Goal: Complete application form: Complete application form

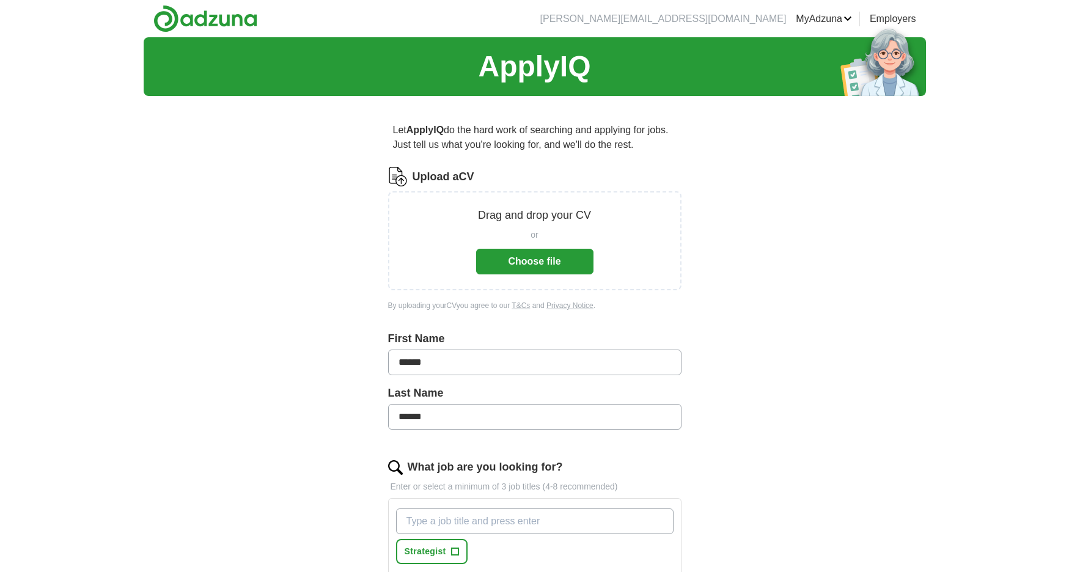
click at [507, 266] on button "Choose file" at bounding box center [534, 262] width 117 height 26
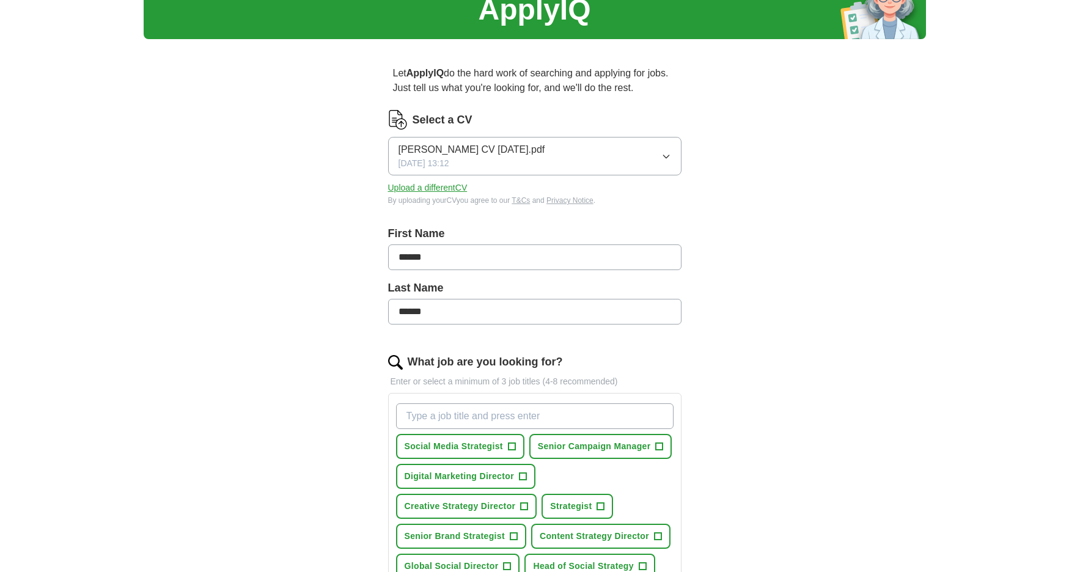
scroll to position [245, 0]
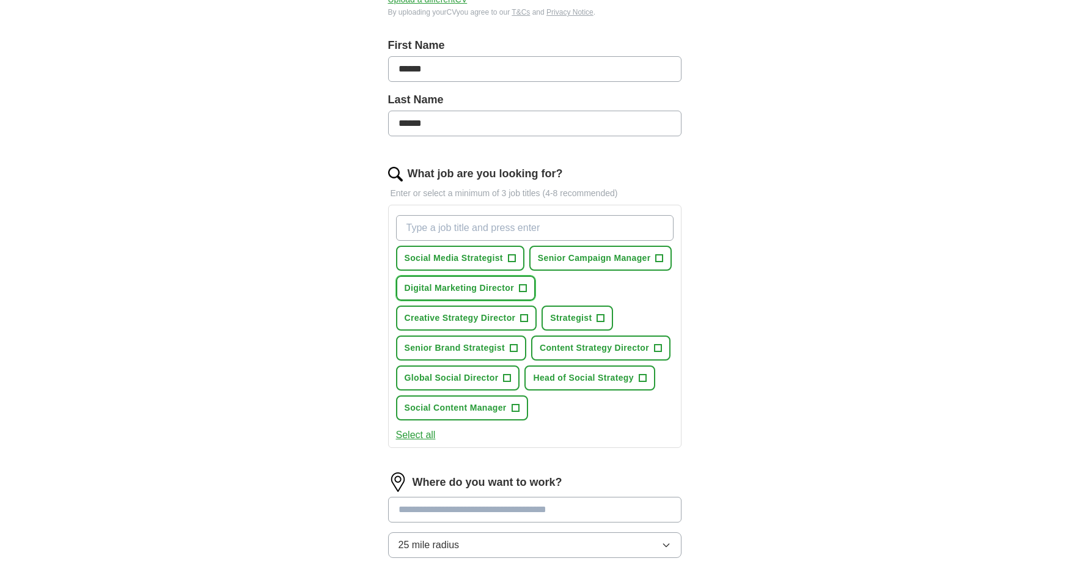
click at [527, 292] on span "+" at bounding box center [523, 288] width 8 height 8
click at [516, 331] on button "Creative Strategy Director +" at bounding box center [466, 318] width 141 height 25
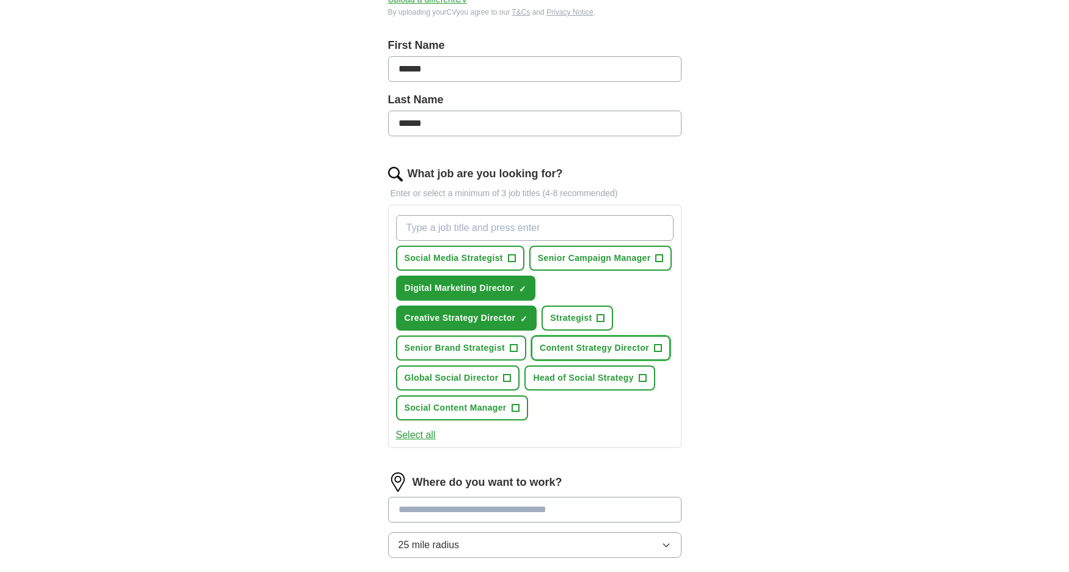
click at [598, 361] on button "Content Strategy Director +" at bounding box center [600, 347] width 139 height 25
click at [475, 384] on span "Global Social Director" at bounding box center [452, 378] width 94 height 13
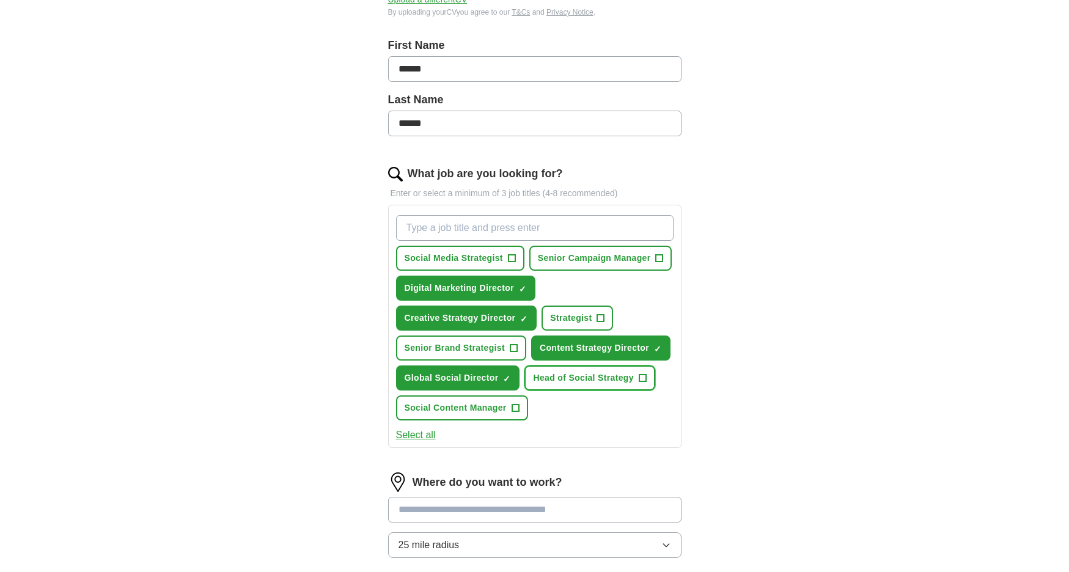
click at [581, 384] on span "Head of Social Strategy" at bounding box center [583, 378] width 100 height 13
click at [474, 354] on span "Senior Brand Strategist" at bounding box center [455, 348] width 100 height 13
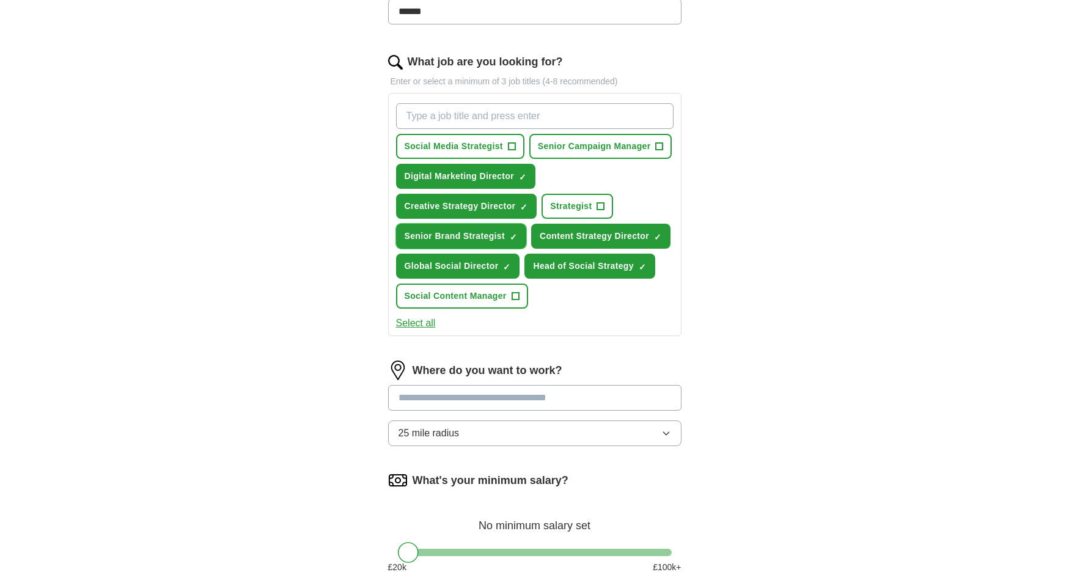
scroll to position [477, 0]
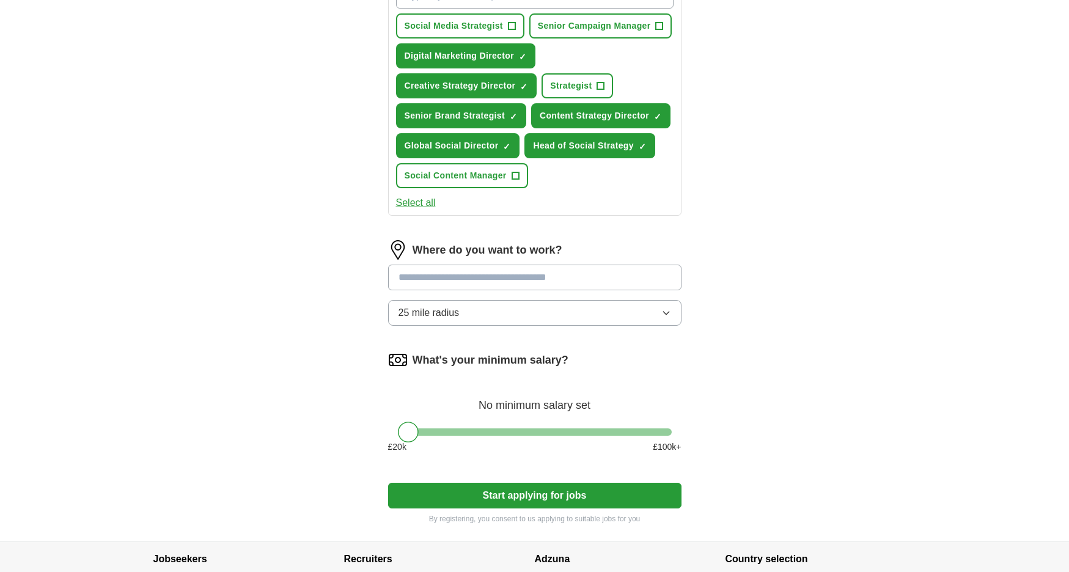
click at [550, 290] on input at bounding box center [534, 278] width 293 height 26
type input "******"
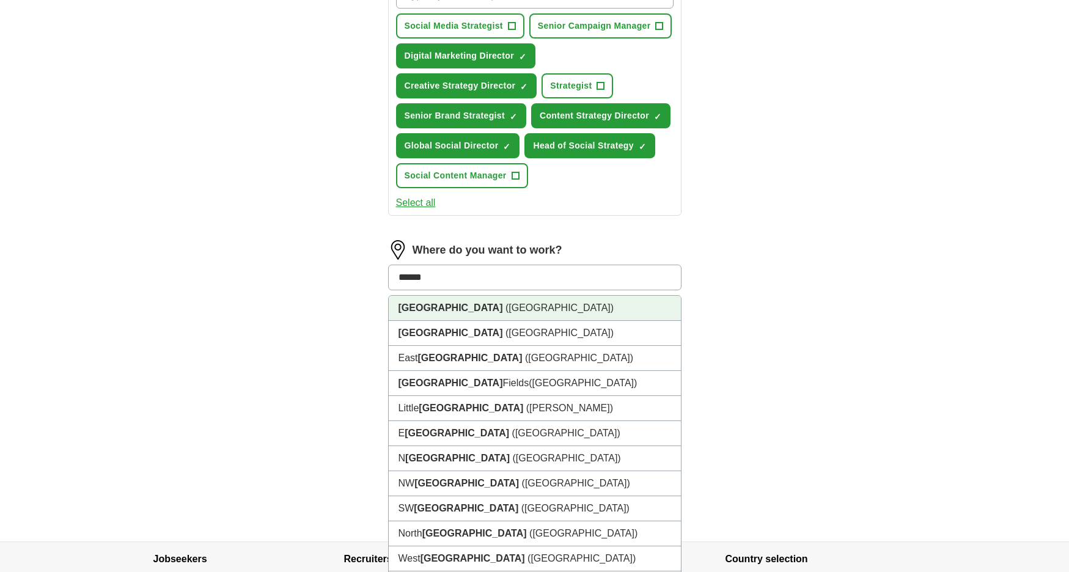
click at [527, 321] on li "[GEOGRAPHIC_DATA] ([GEOGRAPHIC_DATA])" at bounding box center [535, 308] width 292 height 25
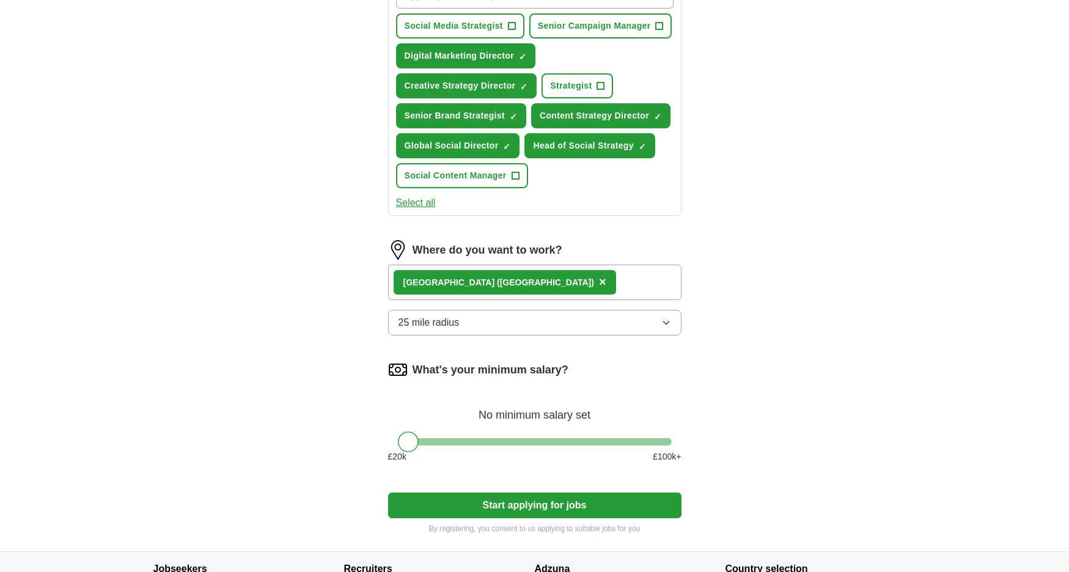
scroll to position [545, 0]
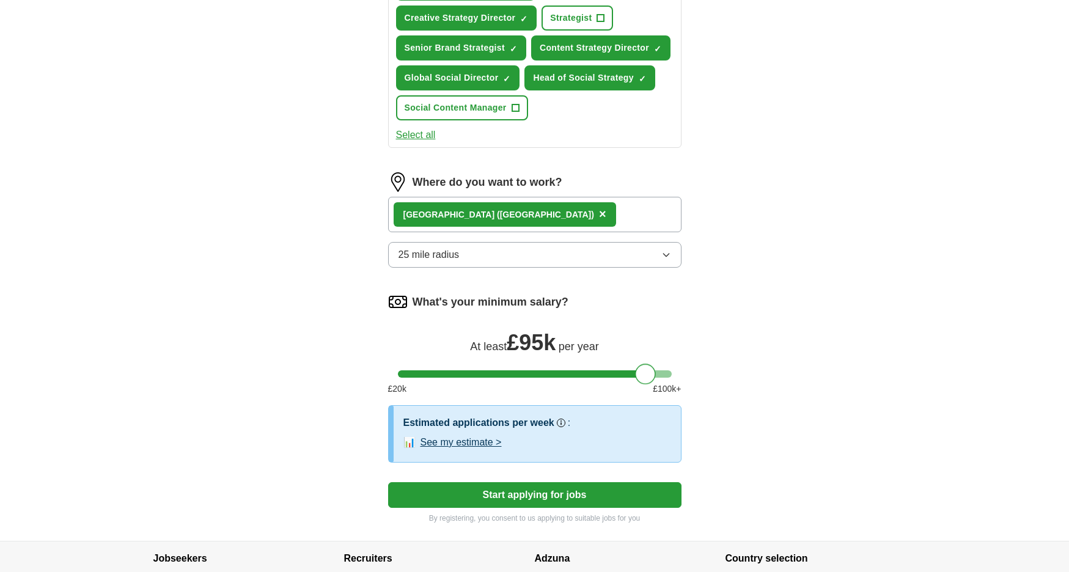
drag, startPoint x: 423, startPoint y: 401, endPoint x: 643, endPoint y: 406, distance: 220.1
click at [643, 384] on div at bounding box center [645, 374] width 21 height 21
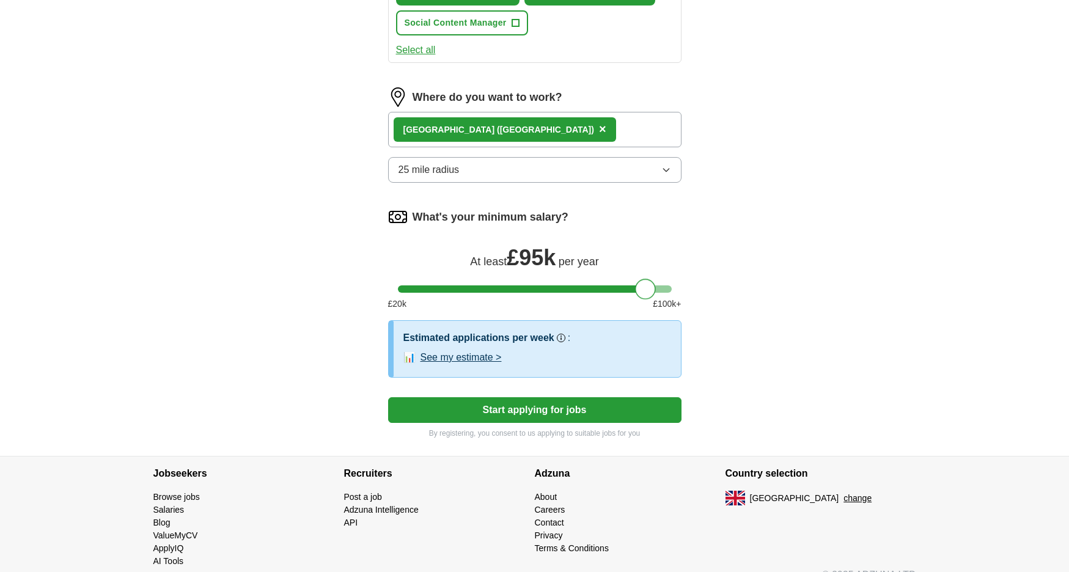
scroll to position [680, 0]
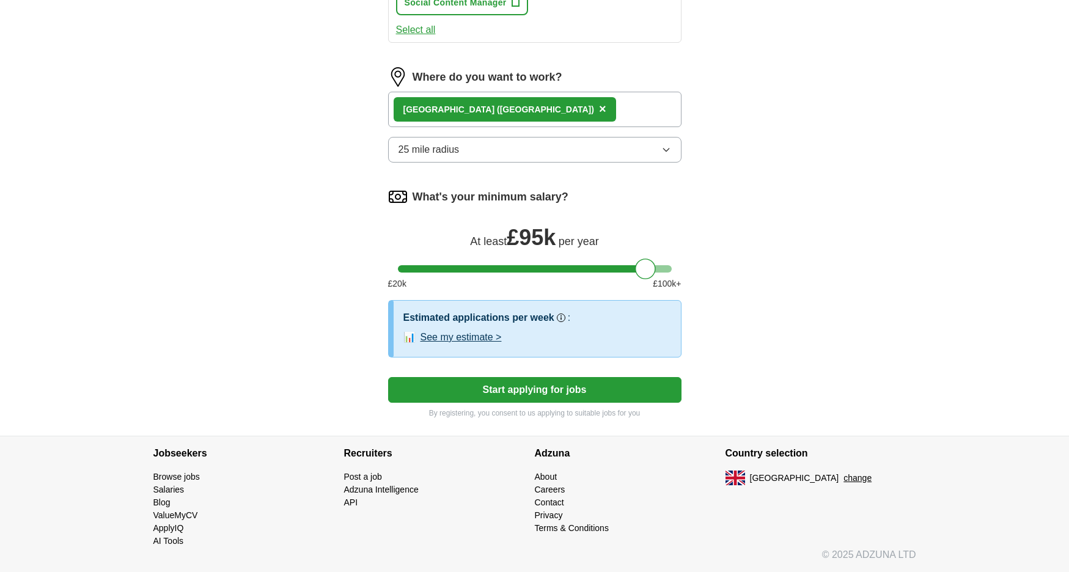
click at [469, 343] on button "See my estimate >" at bounding box center [460, 337] width 81 height 15
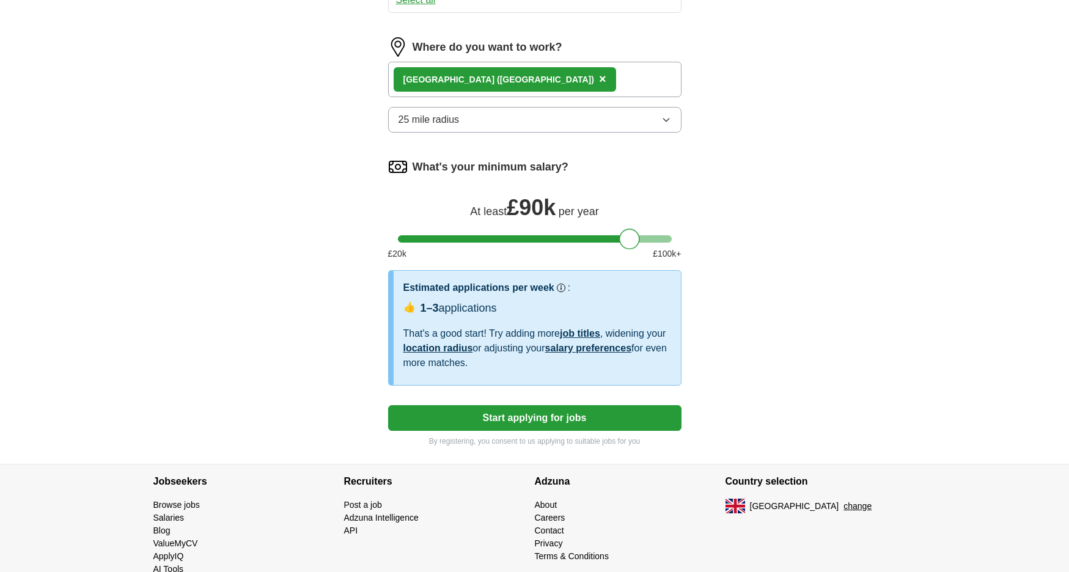
drag, startPoint x: 647, startPoint y: 271, endPoint x: 632, endPoint y: 270, distance: 15.3
click at [632, 249] on div at bounding box center [629, 239] width 21 height 21
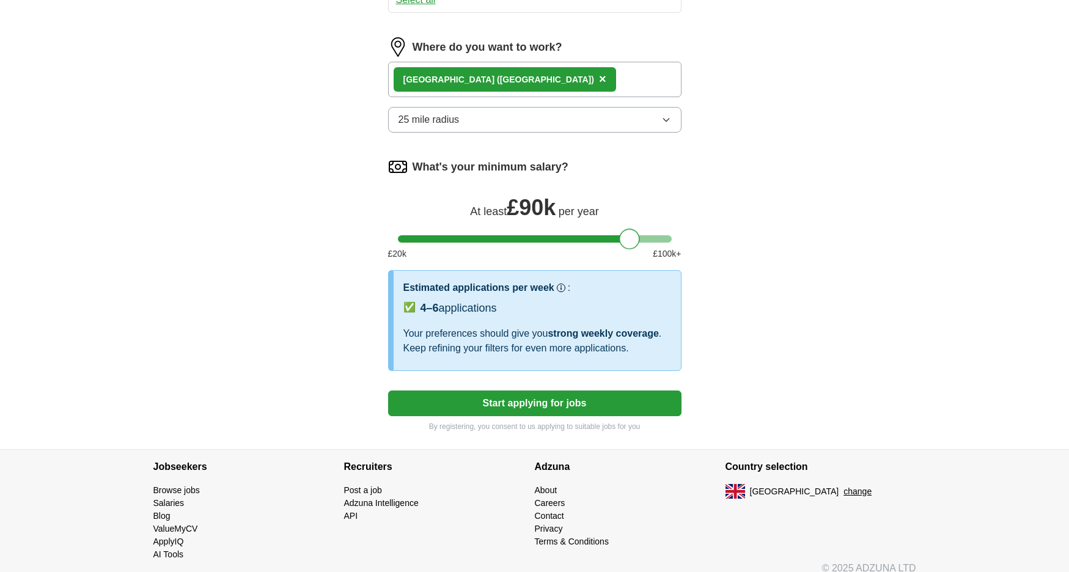
click at [566, 416] on button "Start applying for jobs" at bounding box center [534, 403] width 293 height 26
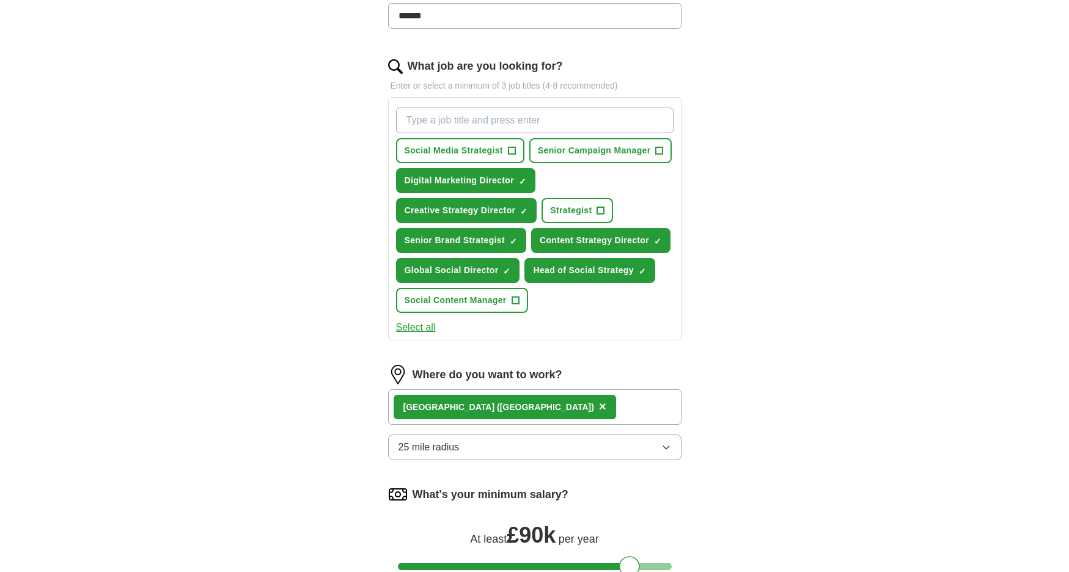
select select "**"
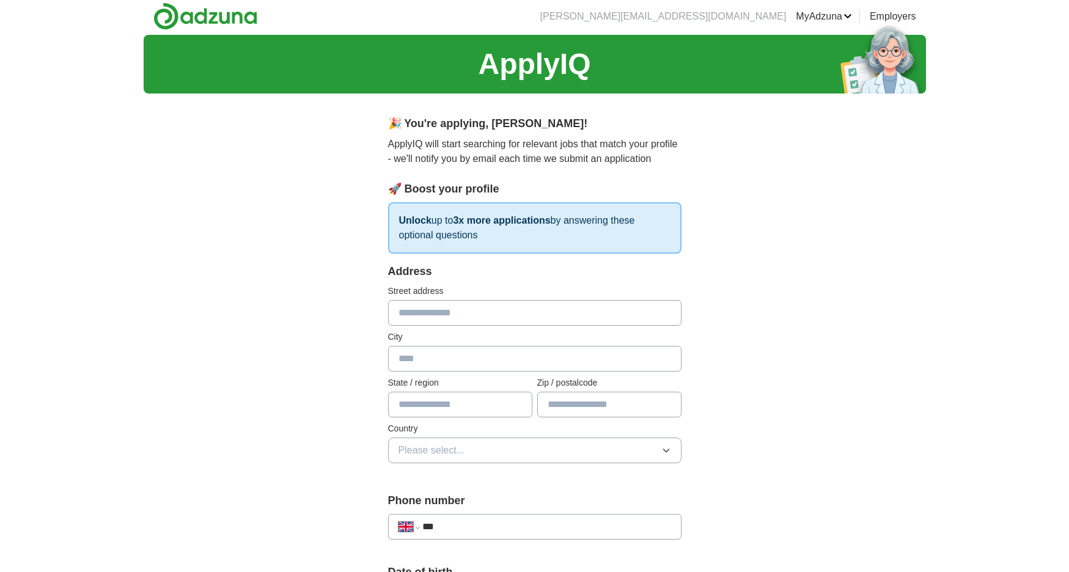
scroll to position [0, 0]
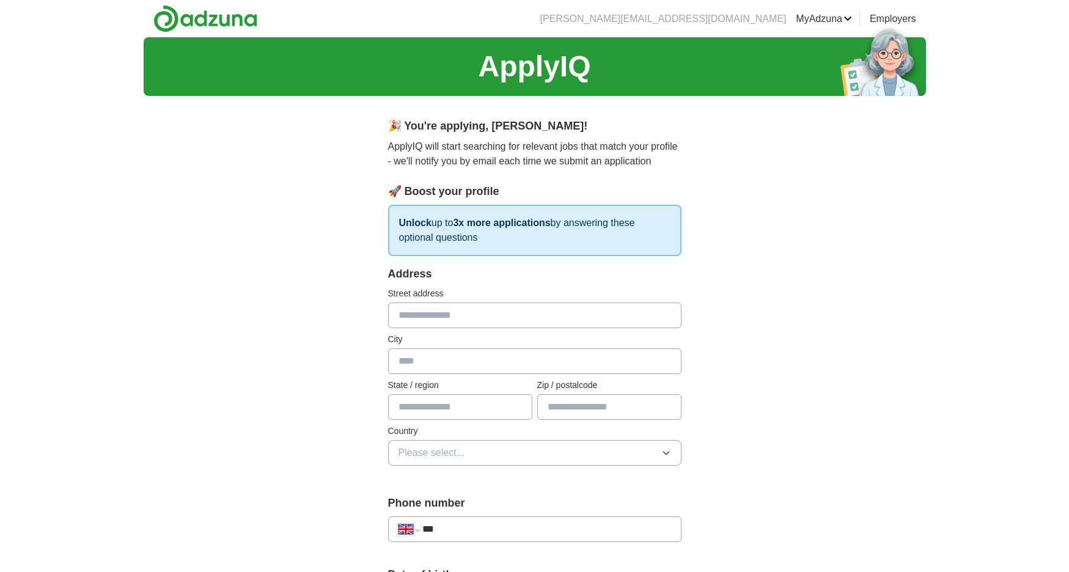
click at [517, 315] on input "text" at bounding box center [534, 315] width 293 height 26
type input "**********"
type input "******"
type input "*******"
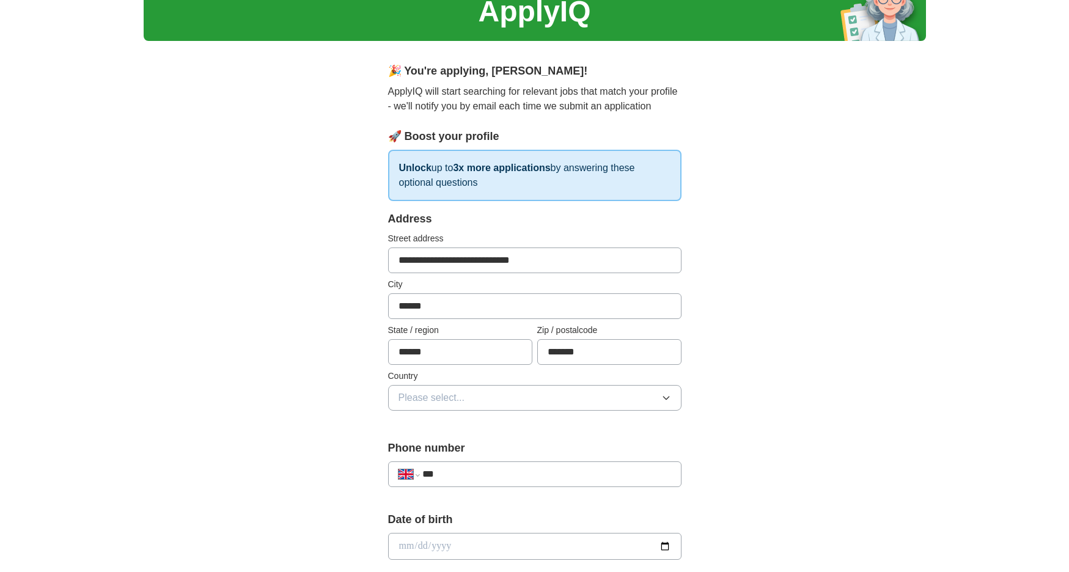
scroll to position [112, 0]
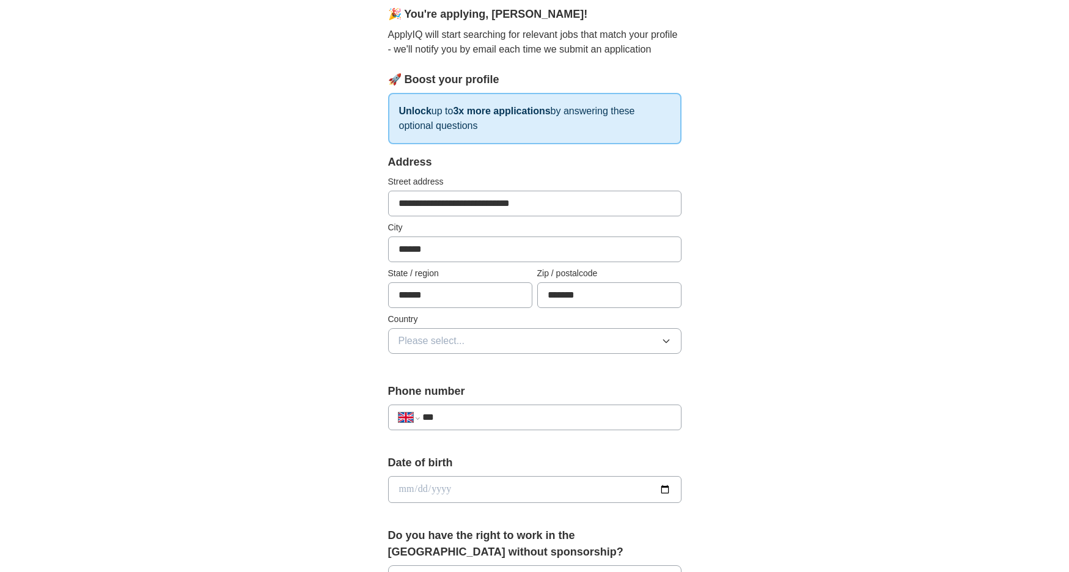
click at [599, 334] on button "Please select..." at bounding box center [534, 341] width 293 height 26
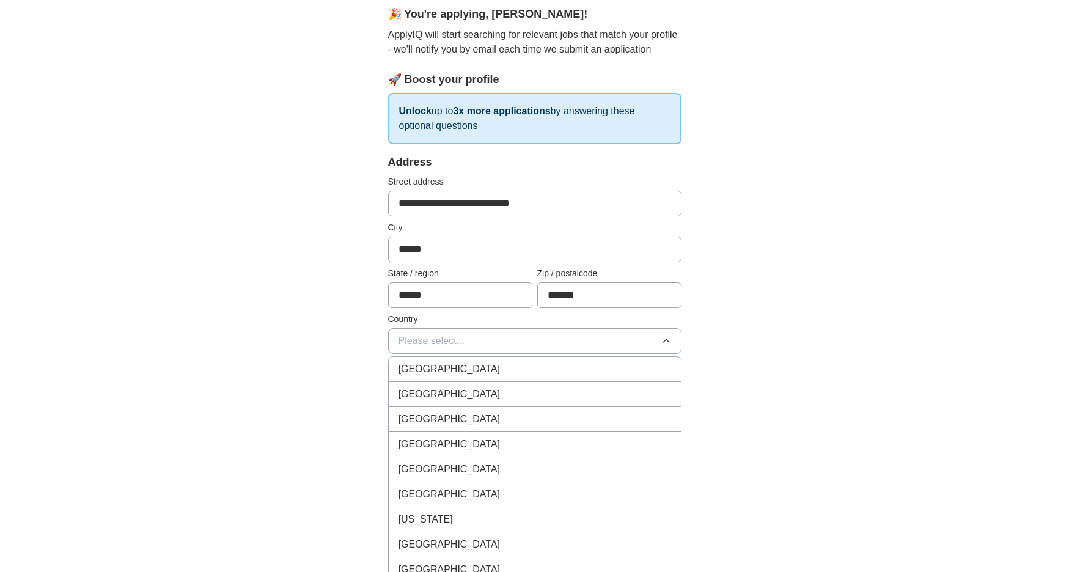
click at [568, 364] on div "[GEOGRAPHIC_DATA]" at bounding box center [534, 369] width 273 height 15
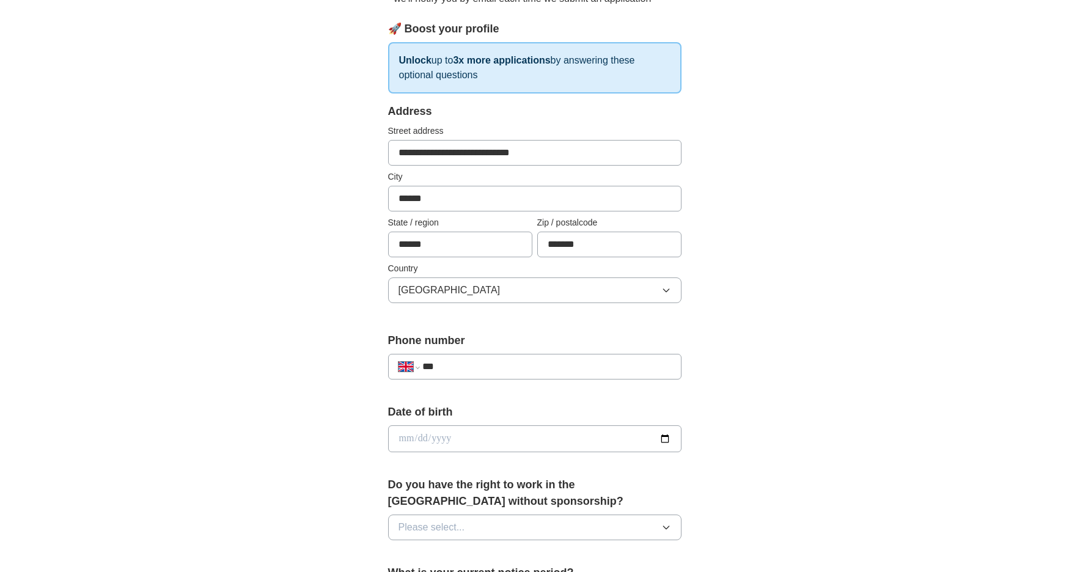
scroll to position [225, 0]
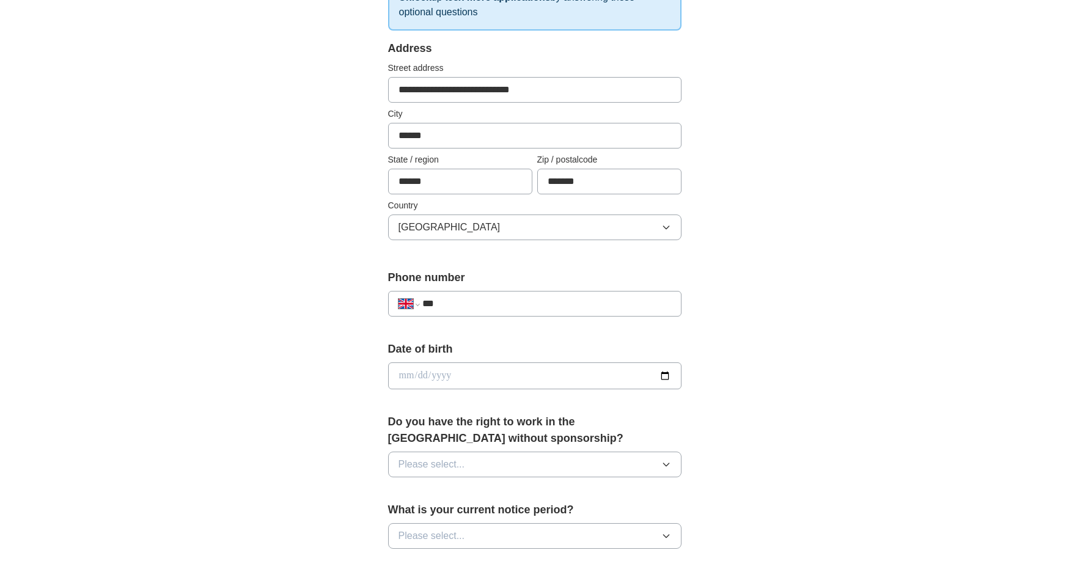
click at [563, 372] on input "date" at bounding box center [534, 375] width 293 height 27
click at [661, 373] on input "date" at bounding box center [534, 375] width 293 height 27
type input "**********"
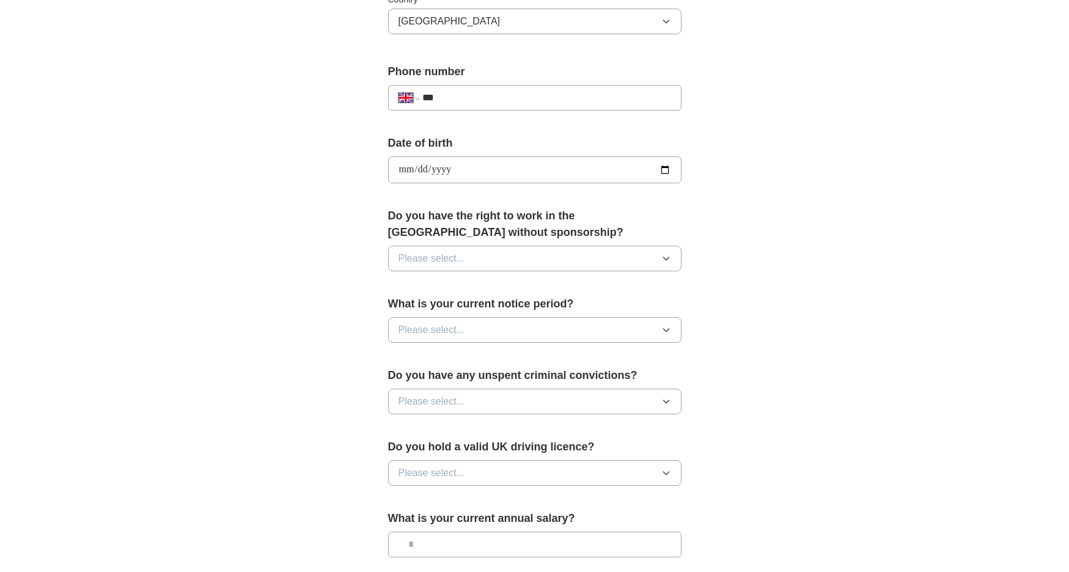
click at [645, 258] on button "Please select..." at bounding box center [534, 259] width 293 height 26
click at [563, 287] on div "Yes" at bounding box center [534, 286] width 273 height 15
click at [563, 329] on button "Please select..." at bounding box center [534, 330] width 293 height 26
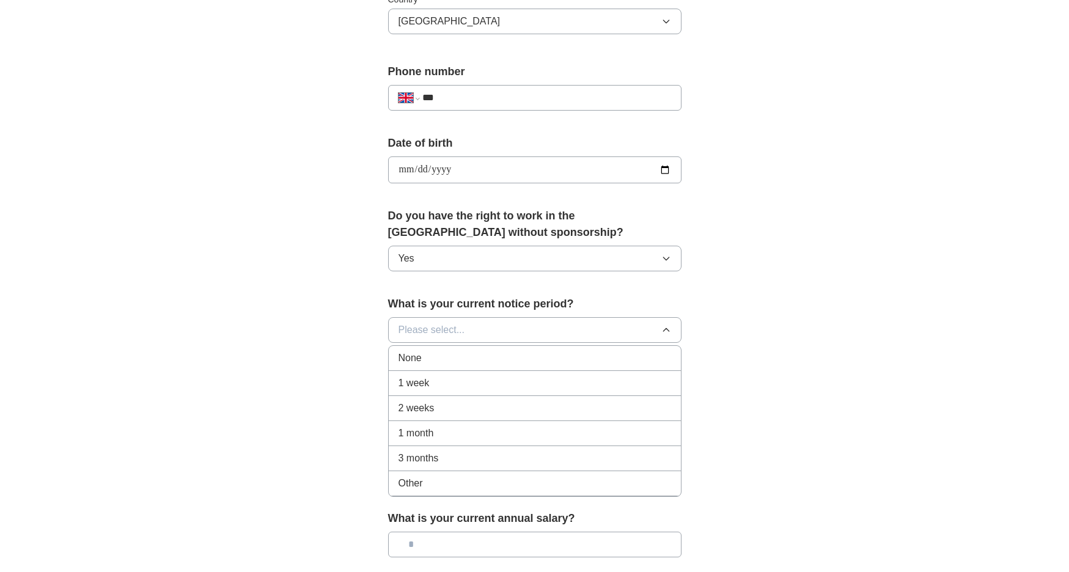
click at [545, 355] on div "None" at bounding box center [534, 358] width 273 height 15
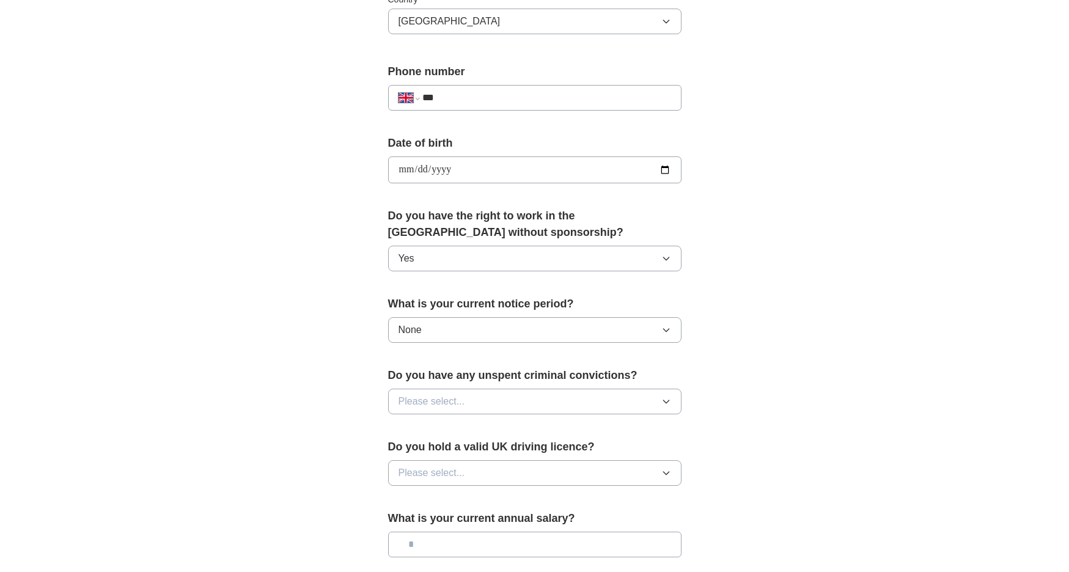
click at [558, 396] on button "Please select..." at bounding box center [534, 402] width 293 height 26
click at [543, 450] on div "No" at bounding box center [534, 454] width 273 height 15
click at [581, 478] on button "Please select..." at bounding box center [534, 473] width 293 height 26
click at [557, 507] on div "Yes" at bounding box center [534, 501] width 273 height 15
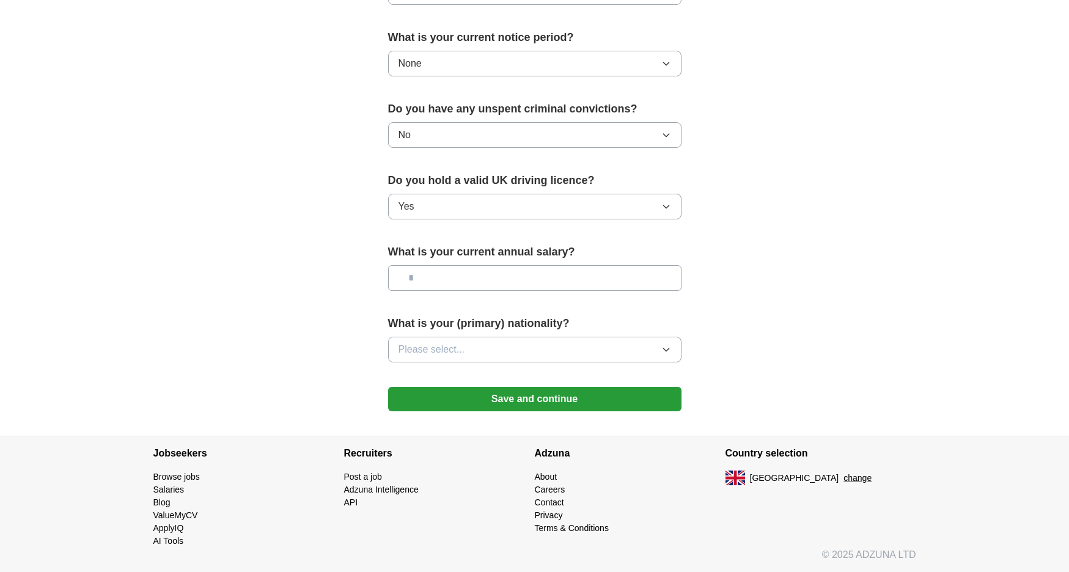
click at [546, 275] on input "text" at bounding box center [534, 278] width 293 height 26
type input "********"
click at [476, 360] on button "Please select..." at bounding box center [534, 350] width 293 height 26
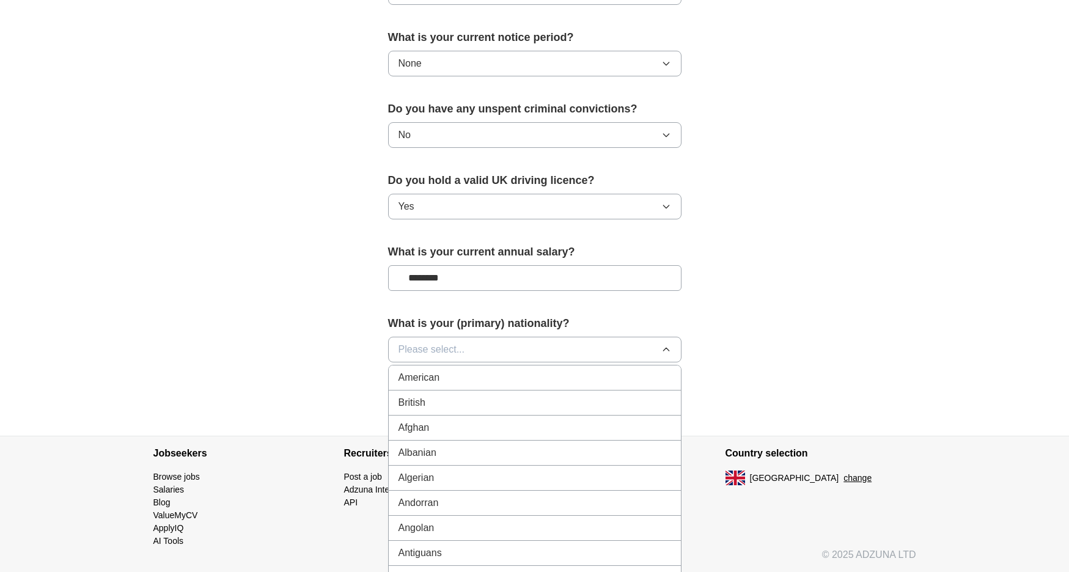
click at [471, 391] on li "British" at bounding box center [535, 402] width 292 height 25
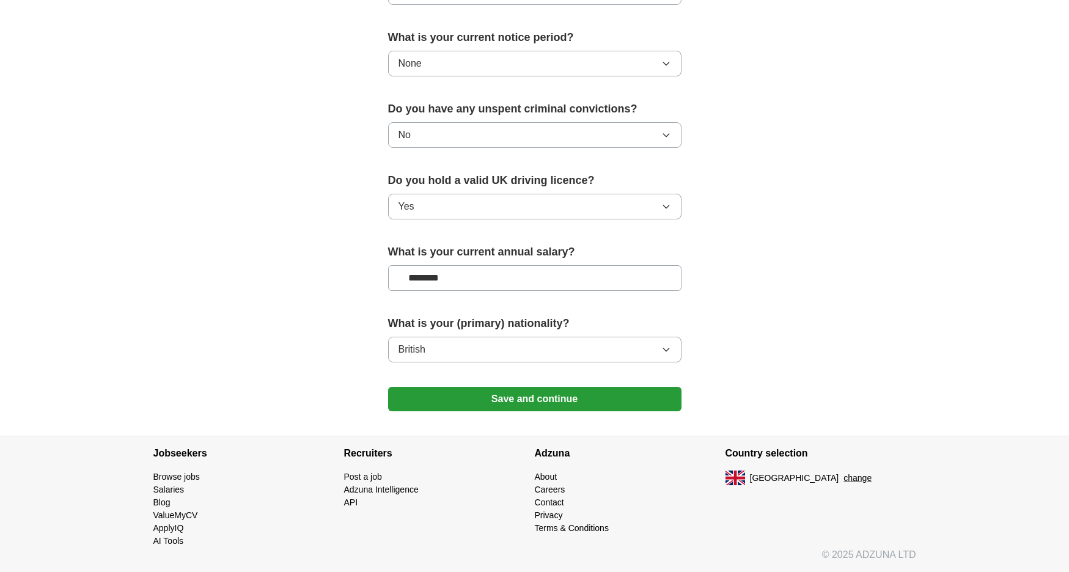
click at [515, 390] on button "Save and continue" at bounding box center [534, 399] width 293 height 24
